Goal: Information Seeking & Learning: Compare options

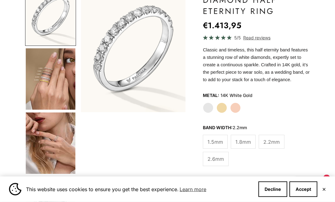
scroll to position [76, 0]
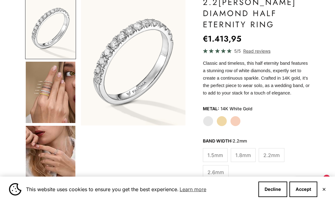
click at [56, 109] on img "Go to item 4" at bounding box center [51, 92] width 50 height 61
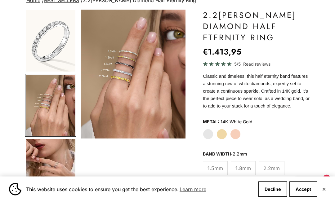
scroll to position [62, 0]
click at [67, 177] on img "Go to item 5" at bounding box center [51, 169] width 50 height 61
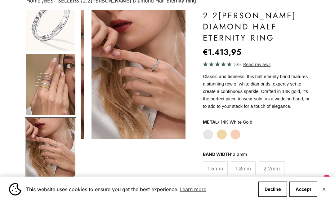
scroll to position [0, 224]
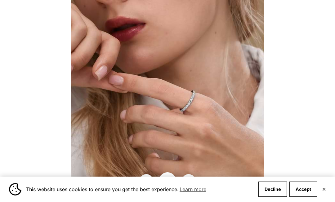
click at [235, 202] on div "This website uses cookies to ensure you get the best experience. Learn more Dec…" at bounding box center [167, 189] width 335 height 25
click at [17, 2] on div at bounding box center [167, 101] width 335 height 202
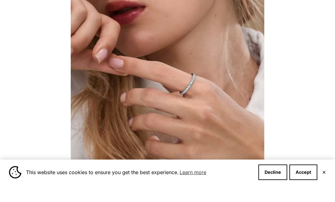
scroll to position [81, 0]
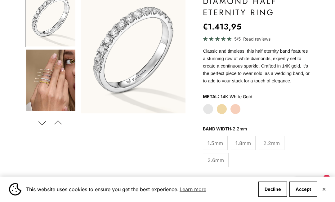
scroll to position [91, 0]
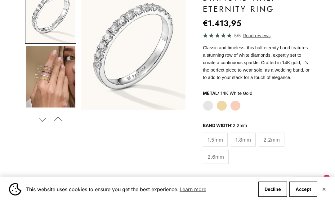
click at [221, 111] on label "Yellow Gold" at bounding box center [221, 105] width 11 height 11
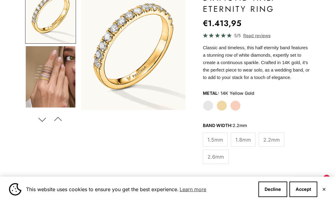
click at [43, 87] on img "Go to item 4" at bounding box center [51, 76] width 50 height 61
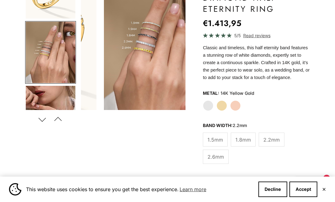
scroll to position [31, 0]
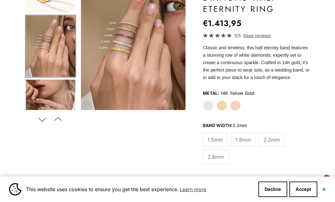
click at [217, 161] on span "2.6mm" at bounding box center [215, 157] width 16 height 8
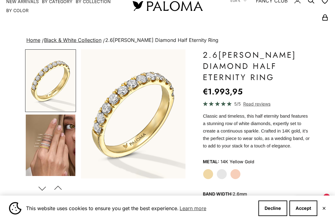
scroll to position [51, 0]
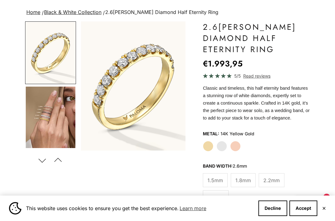
click at [222, 151] on label "White Gold" at bounding box center [221, 146] width 11 height 11
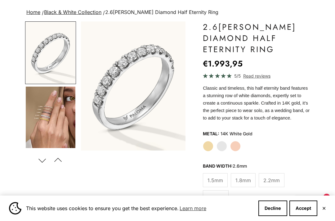
click at [39, 115] on img "Go to item 4" at bounding box center [51, 116] width 50 height 61
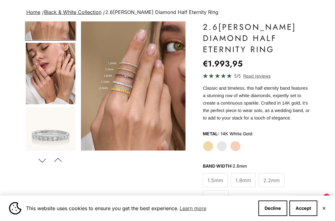
scroll to position [111, 0]
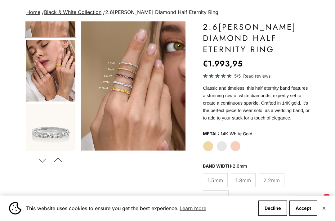
click at [37, 78] on img "Go to item 5" at bounding box center [51, 70] width 50 height 61
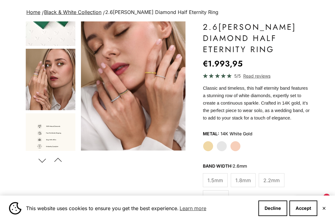
scroll to position [808, 0]
click at [32, 88] on img "Go to item 20" at bounding box center [51, 79] width 50 height 61
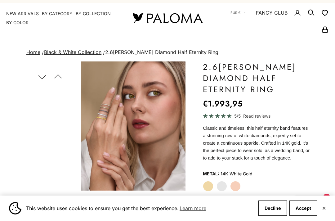
scroll to position [11, 0]
click at [52, 75] on button "Previous" at bounding box center [58, 77] width 14 height 14
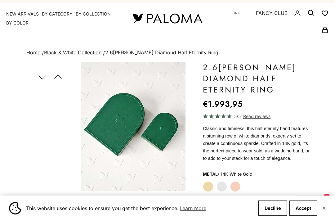
click at [55, 75] on button "Previous" at bounding box center [58, 77] width 14 height 14
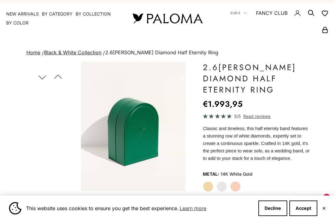
click at [52, 76] on button "Previous" at bounding box center [58, 77] width 14 height 14
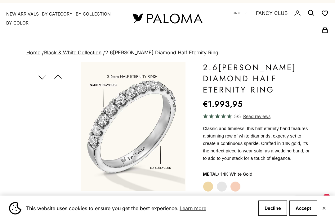
click at [53, 77] on button "Previous" at bounding box center [58, 77] width 14 height 14
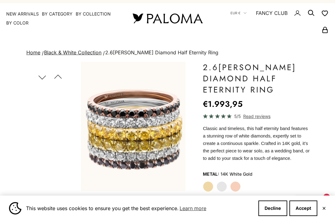
click at [52, 74] on button "Previous" at bounding box center [58, 77] width 14 height 14
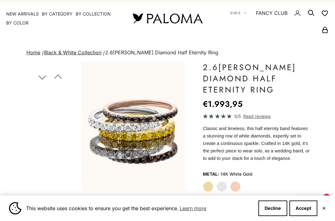
click at [52, 77] on button "Previous" at bounding box center [58, 77] width 14 height 14
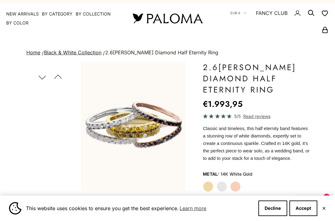
click at [51, 74] on button "Previous" at bounding box center [58, 77] width 14 height 14
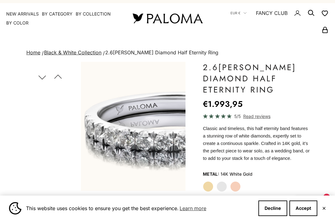
click at [52, 76] on button "Previous" at bounding box center [58, 77] width 14 height 14
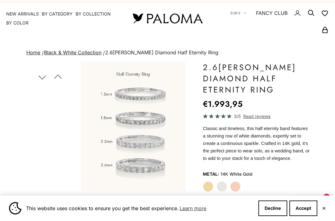
click at [52, 72] on button "Previous" at bounding box center [58, 77] width 14 height 14
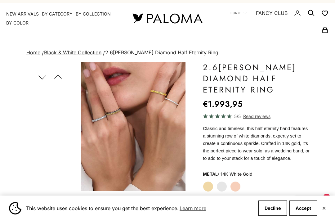
click at [156, 130] on img "Item 9 of 22" at bounding box center [133, 126] width 104 height 129
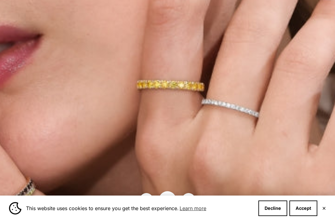
click at [199, 126] on img at bounding box center [67, 165] width 632 height 781
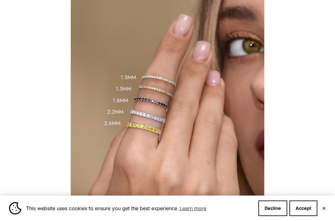
click at [24, 16] on div at bounding box center [167, 110] width 335 height 221
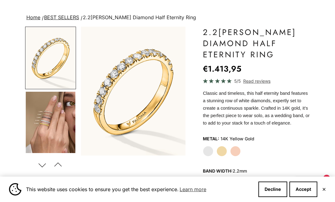
scroll to position [46, 0]
click at [208, 156] on label "White Gold" at bounding box center [208, 151] width 11 height 11
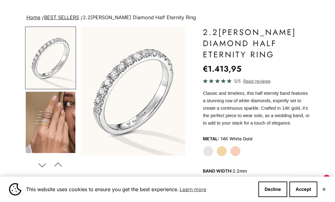
click at [310, 197] on button "Accept" at bounding box center [303, 189] width 28 height 15
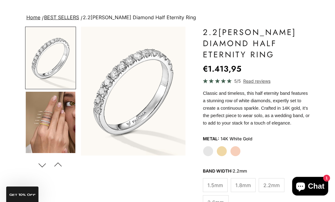
click at [217, 202] on span "2.6mm" at bounding box center [215, 202] width 16 height 8
click at [272, 189] on span "2.2mm" at bounding box center [271, 185] width 16 height 8
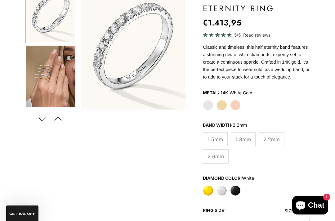
scroll to position [92, 0]
click at [217, 160] on span "2.6mm" at bounding box center [215, 156] width 16 height 8
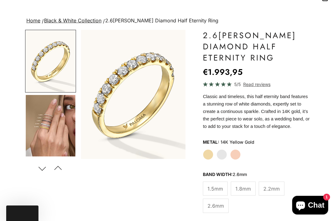
scroll to position [42, 0]
click at [221, 159] on label "White Gold" at bounding box center [221, 154] width 11 height 11
click at [221, 160] on label "White Gold" at bounding box center [221, 154] width 11 height 11
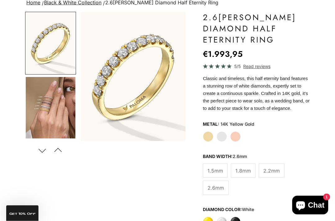
scroll to position [60, 0]
click at [32, 102] on img "Go to item 4" at bounding box center [51, 107] width 50 height 61
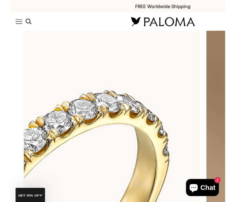
scroll to position [0, 25]
